Goal: Task Accomplishment & Management: Use online tool/utility

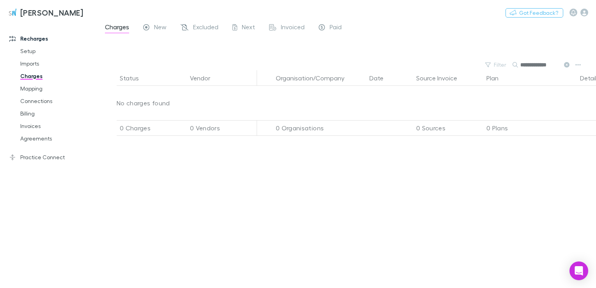
click at [36, 90] on link "Mapping" at bounding box center [57, 88] width 90 height 12
